Goal: Information Seeking & Learning: Learn about a topic

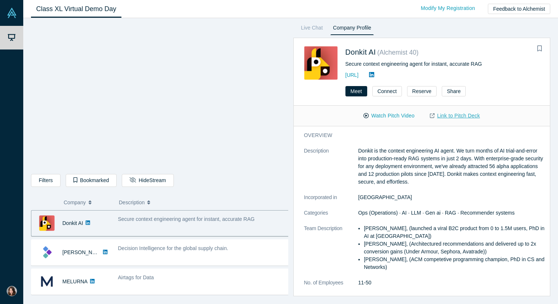
click at [449, 116] on link "Link to Pitch Deck" at bounding box center [454, 115] width 65 height 13
click at [311, 28] on link "Live Chat" at bounding box center [312, 29] width 27 height 12
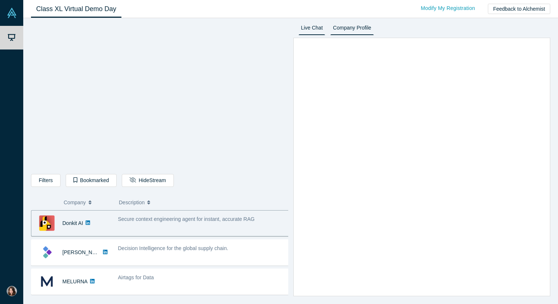
click at [347, 28] on link "Company Profile" at bounding box center [351, 29] width 43 height 12
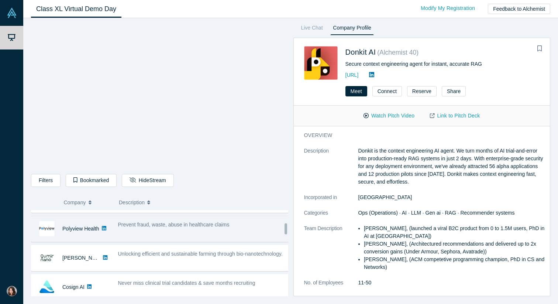
scroll to position [103, 0]
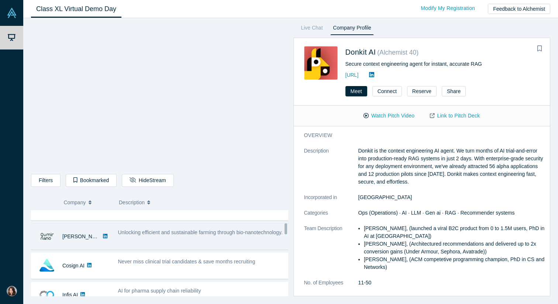
click at [131, 235] on span "Unlocking efficient and sustainable farming through bio-nanotechnology." at bounding box center [200, 232] width 165 height 6
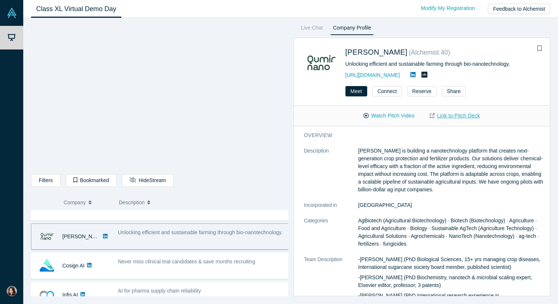
click at [456, 113] on link "Link to Pitch Deck" at bounding box center [454, 115] width 65 height 13
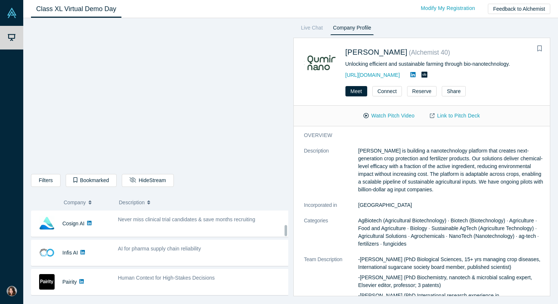
scroll to position [170, 0]
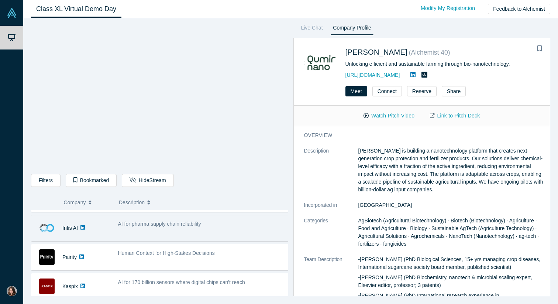
click at [143, 227] on div "AI for pharma supply chain reliability" at bounding box center [204, 224] width 172 height 8
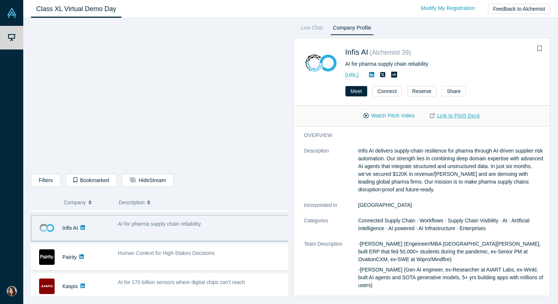
click at [446, 116] on link "Link to Pitch Deck" at bounding box center [454, 115] width 65 height 13
click at [315, 178] on dt "Description" at bounding box center [331, 174] width 54 height 54
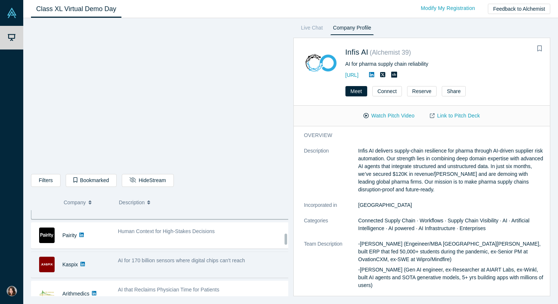
scroll to position [192, 0]
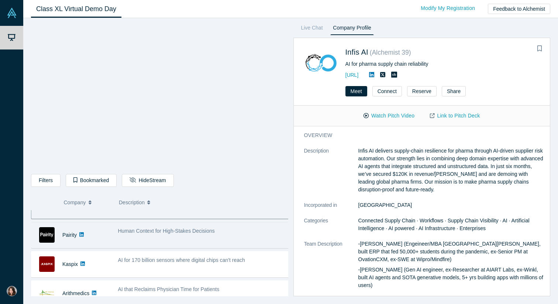
click at [141, 238] on div "Human Context for High-Stakes Decisions" at bounding box center [203, 234] width 179 height 23
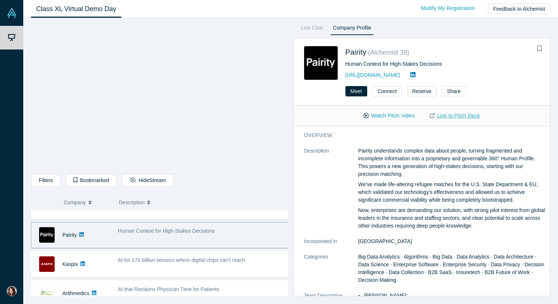
click at [450, 115] on link "Link to Pitch Deck" at bounding box center [454, 115] width 65 height 13
click at [314, 31] on link "Live Chat" at bounding box center [312, 29] width 27 height 12
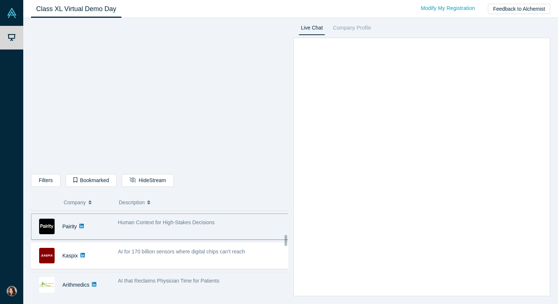
scroll to position [201, 0]
drag, startPoint x: 155, startPoint y: 281, endPoint x: 167, endPoint y: 277, distance: 12.5
click at [155, 281] on span "AI that Reclaims Physician Time for Patients" at bounding box center [169, 281] width 102 height 6
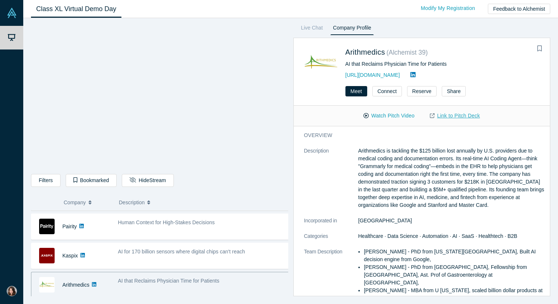
click at [457, 116] on link "Link to Pitch Deck" at bounding box center [454, 115] width 65 height 13
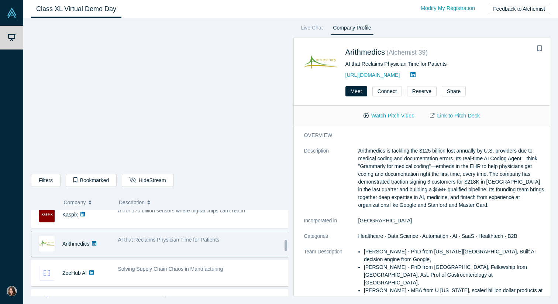
scroll to position [250, 0]
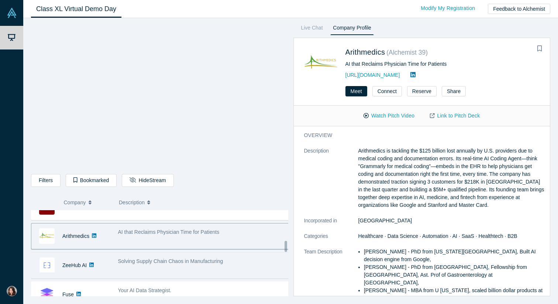
click at [140, 265] on div "Solving Supply Chain Chaos in Manufacturing" at bounding box center [203, 265] width 179 height 23
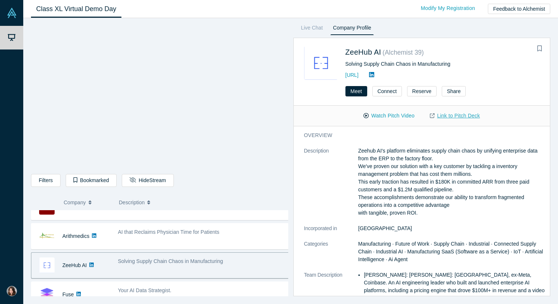
click at [452, 114] on link "Link to Pitch Deck" at bounding box center [454, 115] width 65 height 13
